Goal: Task Accomplishment & Management: Manage account settings

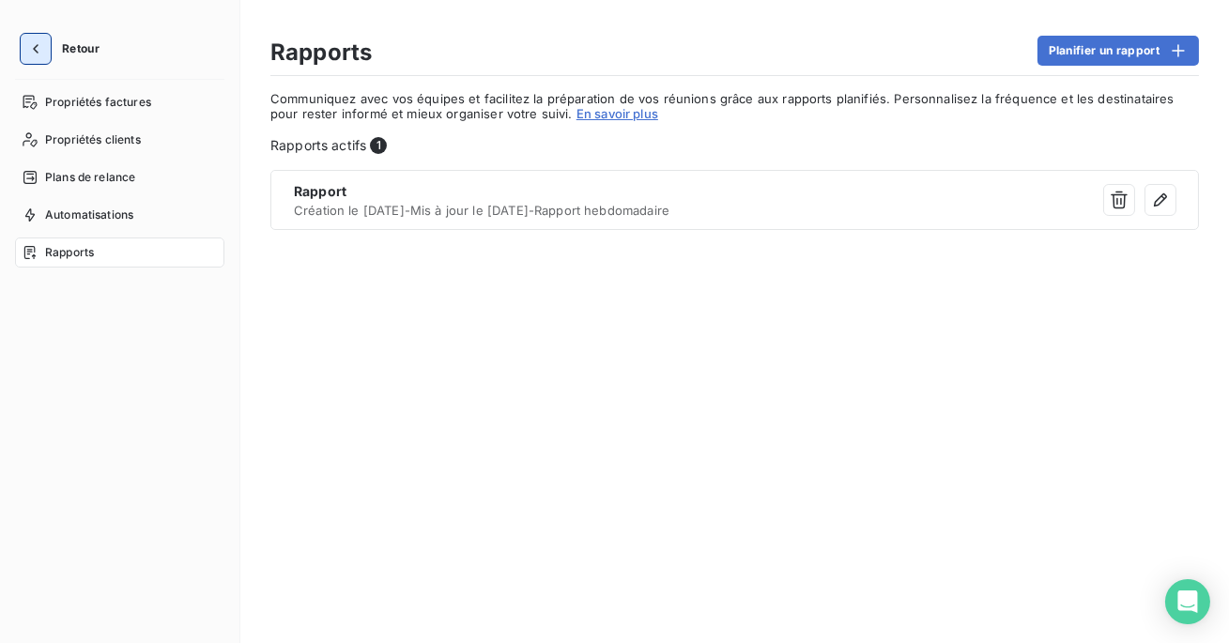
click at [26, 51] on icon "button" at bounding box center [35, 48] width 19 height 19
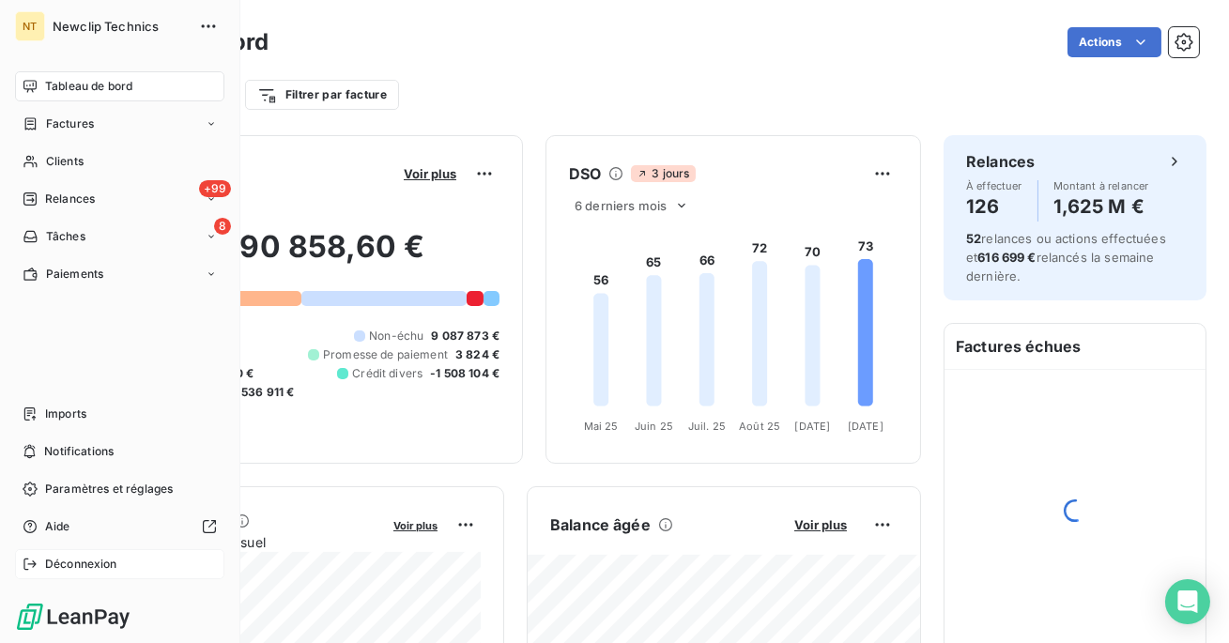
click at [101, 561] on span "Déconnexion" at bounding box center [81, 564] width 72 height 17
